Goal: Transaction & Acquisition: Download file/media

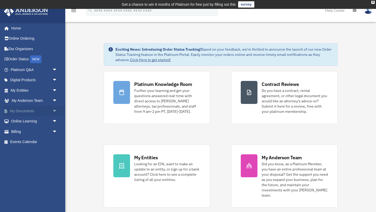
click at [43, 113] on link "My Documents arrow_drop_down" at bounding box center [35, 111] width 62 height 10
click at [56, 112] on span "arrow_drop_down" at bounding box center [57, 111] width 10 height 11
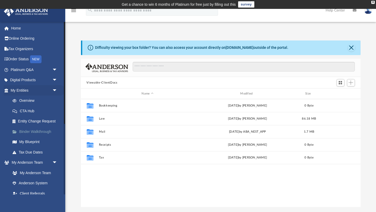
scroll to position [119, 280]
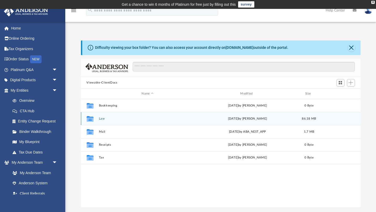
click at [103, 118] on button "Law" at bounding box center [148, 118] width 98 height 3
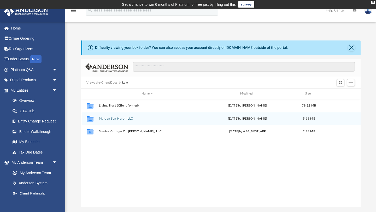
click at [124, 118] on button "Maroon Sun North, LLC" at bounding box center [148, 118] width 98 height 3
click at [110, 120] on div "Collaborated Folder Initial Docs Sat Jul 12 2025 by Alfredo Cicena 3.71 MB" at bounding box center [221, 118] width 280 height 13
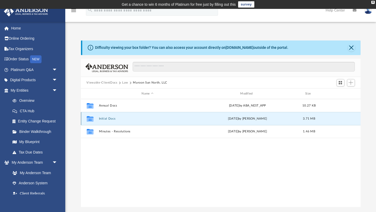
click at [110, 119] on button "Initial Docs" at bounding box center [148, 118] width 98 height 3
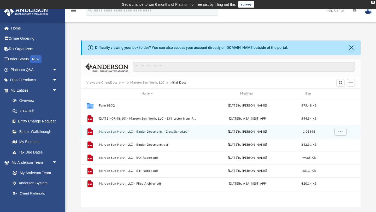
click at [172, 133] on button "Maroon Sun North, LLC - Binder Documents - DocuSigned.pdf" at bounding box center [148, 131] width 98 height 3
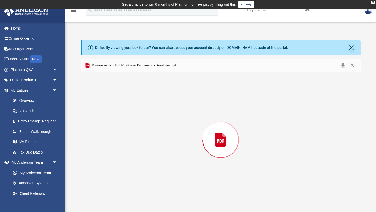
scroll to position [2117, 0]
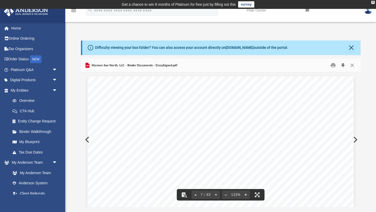
click at [344, 66] on button "Download" at bounding box center [343, 65] width 9 height 8
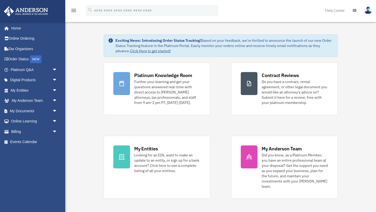
click at [234, 139] on link "My Anderson Team Did you know, as a Platinum Member, you have an entire profess…" at bounding box center [284, 167] width 107 height 63
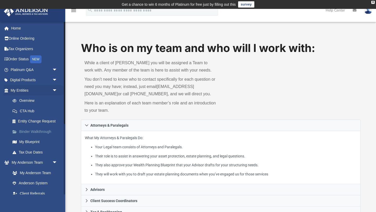
click at [34, 131] on link "Binder Walkthrough" at bounding box center [36, 132] width 58 height 10
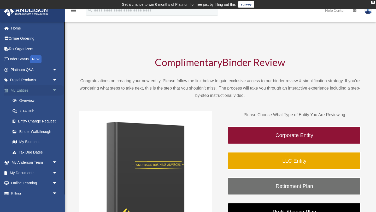
click at [33, 89] on link "My Entities arrow_drop_down" at bounding box center [35, 90] width 62 height 10
click at [55, 89] on span "arrow_drop_down" at bounding box center [57, 90] width 10 height 11
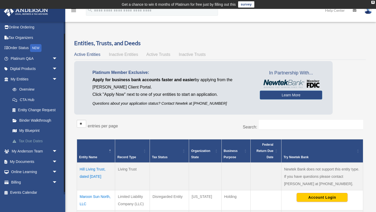
scroll to position [16, 0]
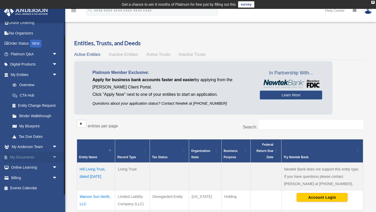
click at [29, 159] on link "My Documents arrow_drop_down" at bounding box center [35, 157] width 62 height 10
click at [55, 157] on span "arrow_drop_down" at bounding box center [57, 157] width 10 height 11
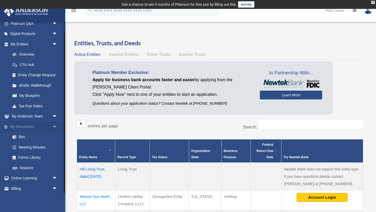
scroll to position [47, 0]
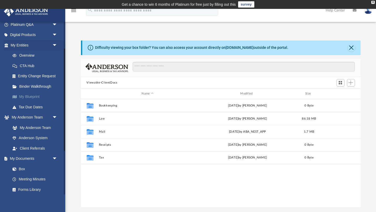
scroll to position [119, 280]
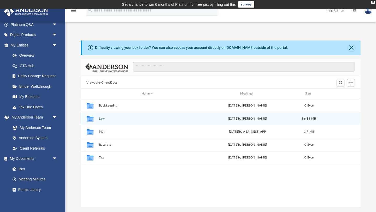
click at [100, 118] on button "Law" at bounding box center [148, 118] width 98 height 3
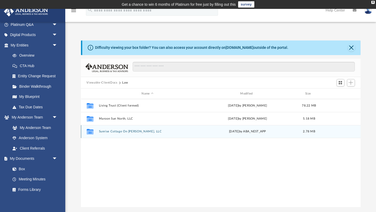
click at [121, 131] on button "Sunrise Cottage On [PERSON_NAME], LLC" at bounding box center [148, 131] width 98 height 3
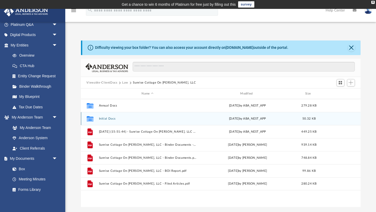
click at [110, 116] on div "Collaborated Folder Initial Docs [DATE] by ABA_NEST_APP 50.32 KB" at bounding box center [221, 118] width 280 height 13
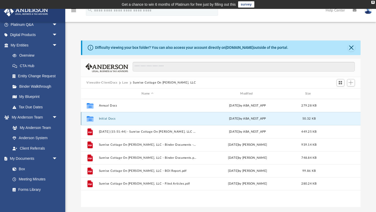
click at [110, 121] on div "Collaborated Folder Initial Docs [DATE] by ABA_NEST_APP 50.32 KB" at bounding box center [221, 118] width 280 height 13
click at [107, 119] on button "Initial Docs" at bounding box center [148, 118] width 98 height 3
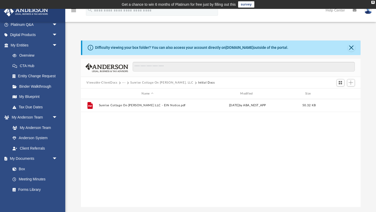
click at [152, 83] on button "Sunrise Cottage On [PERSON_NAME], LLC" at bounding box center [161, 83] width 63 height 5
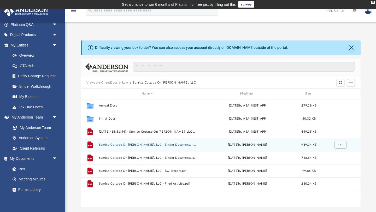
click at [180, 145] on button "Sunrise Cottage On [PERSON_NAME], LLC - Binder Documents - DocuSigned.pdf" at bounding box center [148, 144] width 98 height 3
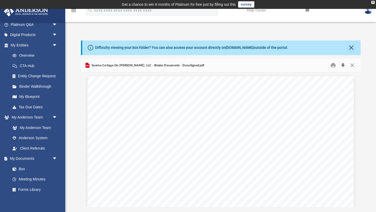
click at [341, 64] on button "Download" at bounding box center [343, 65] width 9 height 8
click at [343, 65] on button "Download" at bounding box center [343, 65] width 9 height 8
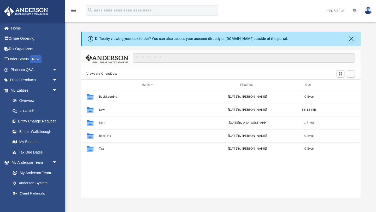
scroll to position [119, 280]
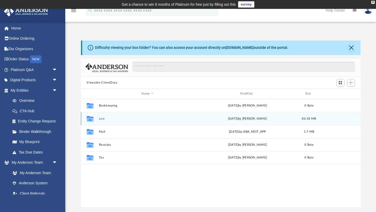
click at [100, 119] on button "Law" at bounding box center [148, 118] width 98 height 3
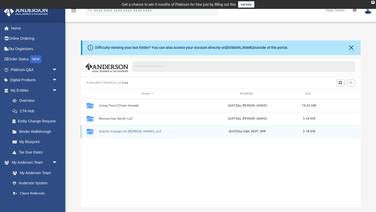
click at [126, 132] on button "Sunrise Cottage On [PERSON_NAME], LLC" at bounding box center [148, 131] width 98 height 3
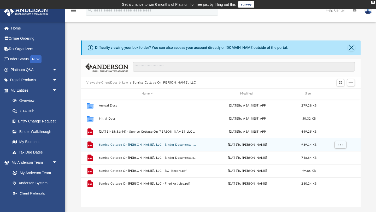
click at [170, 144] on button "Sunrise Cottage On [PERSON_NAME], LLC - Binder Documents - DocuSigned.pdf" at bounding box center [148, 144] width 98 height 3
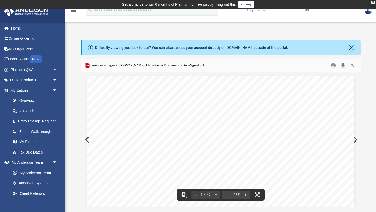
click at [345, 65] on button "Download" at bounding box center [343, 65] width 9 height 8
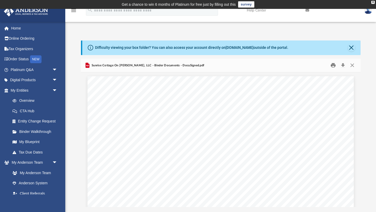
click at [335, 66] on button "Print" at bounding box center [333, 65] width 10 height 8
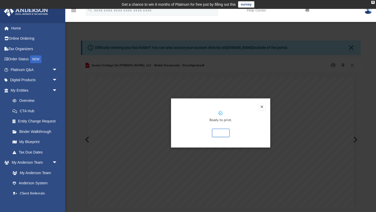
click at [263, 107] on button "Preview" at bounding box center [262, 107] width 6 height 6
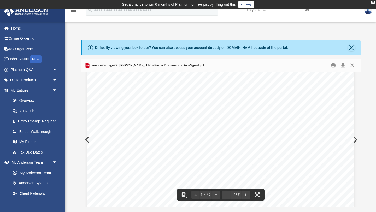
scroll to position [0, 0]
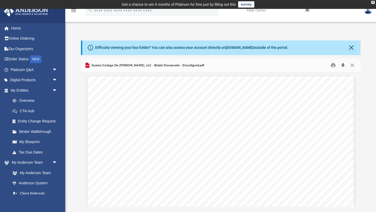
click at [344, 67] on button "Download" at bounding box center [343, 65] width 9 height 8
click at [343, 63] on button "Download" at bounding box center [343, 65] width 9 height 8
